Goal: Task Accomplishment & Management: Use online tool/utility

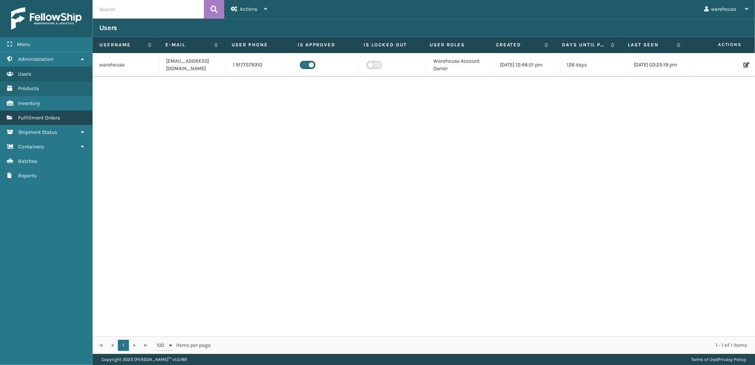
click at [60, 116] on span "Fulfillment Orders" at bounding box center [39, 118] width 42 height 6
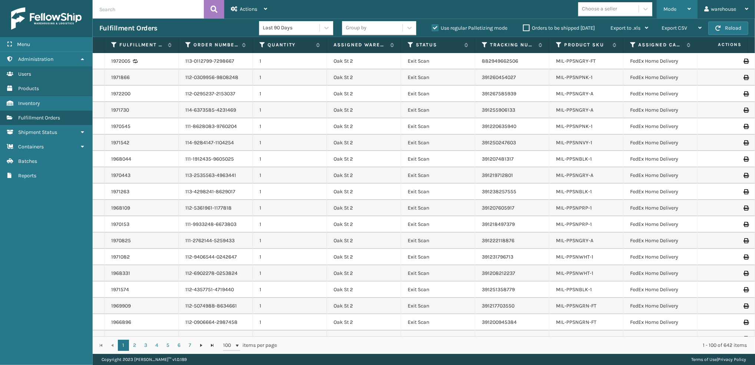
click at [669, 14] on div "Mode" at bounding box center [677, 9] width 27 height 19
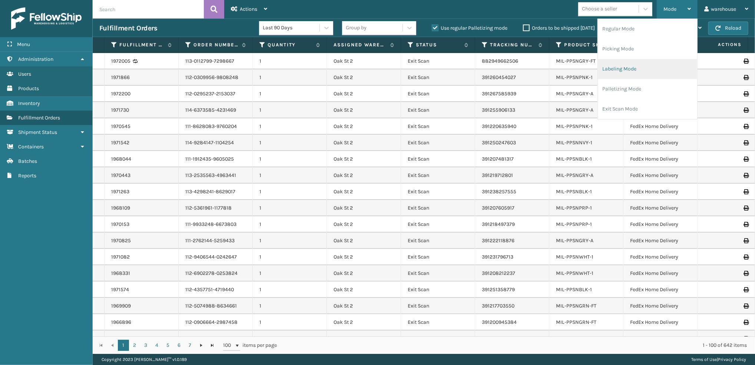
click at [664, 69] on li "Labeling Mode" at bounding box center [647, 69] width 99 height 20
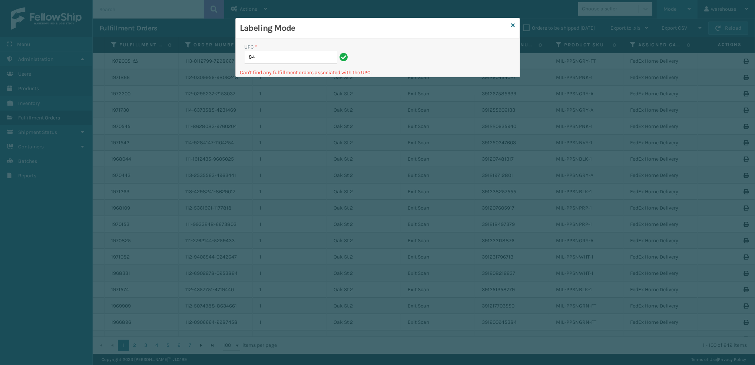
type input "8"
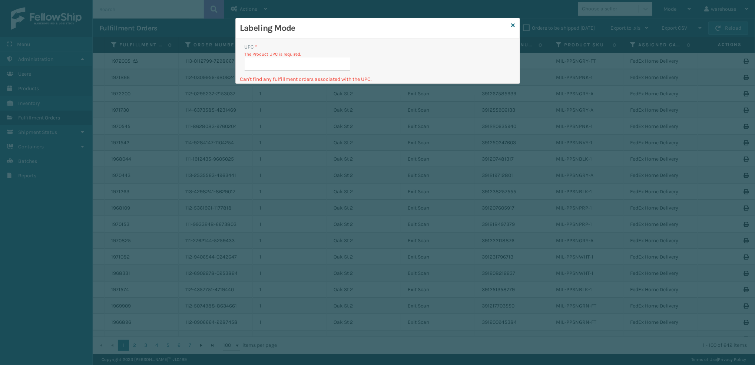
click at [516, 28] on div "Labeling Mode" at bounding box center [378, 28] width 284 height 20
click at [514, 28] on icon at bounding box center [514, 25] width 4 height 5
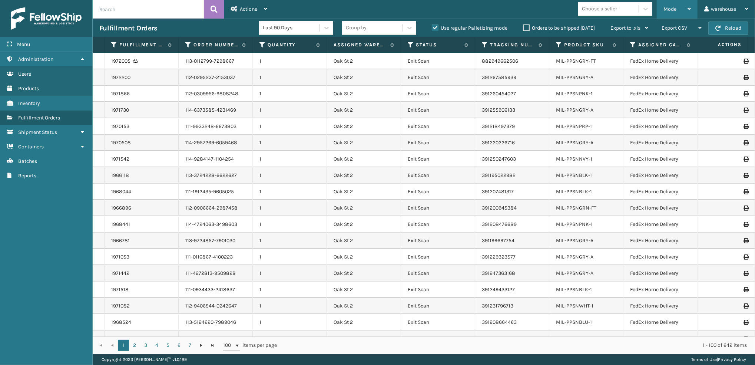
click at [673, 2] on div "Mode" at bounding box center [677, 9] width 27 height 19
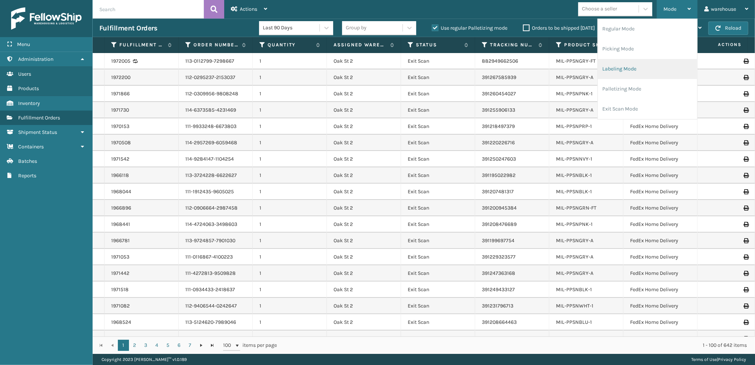
click at [668, 63] on li "Labeling Mode" at bounding box center [647, 69] width 99 height 20
